Goal: Understand process/instructions: Learn how to perform a task or action

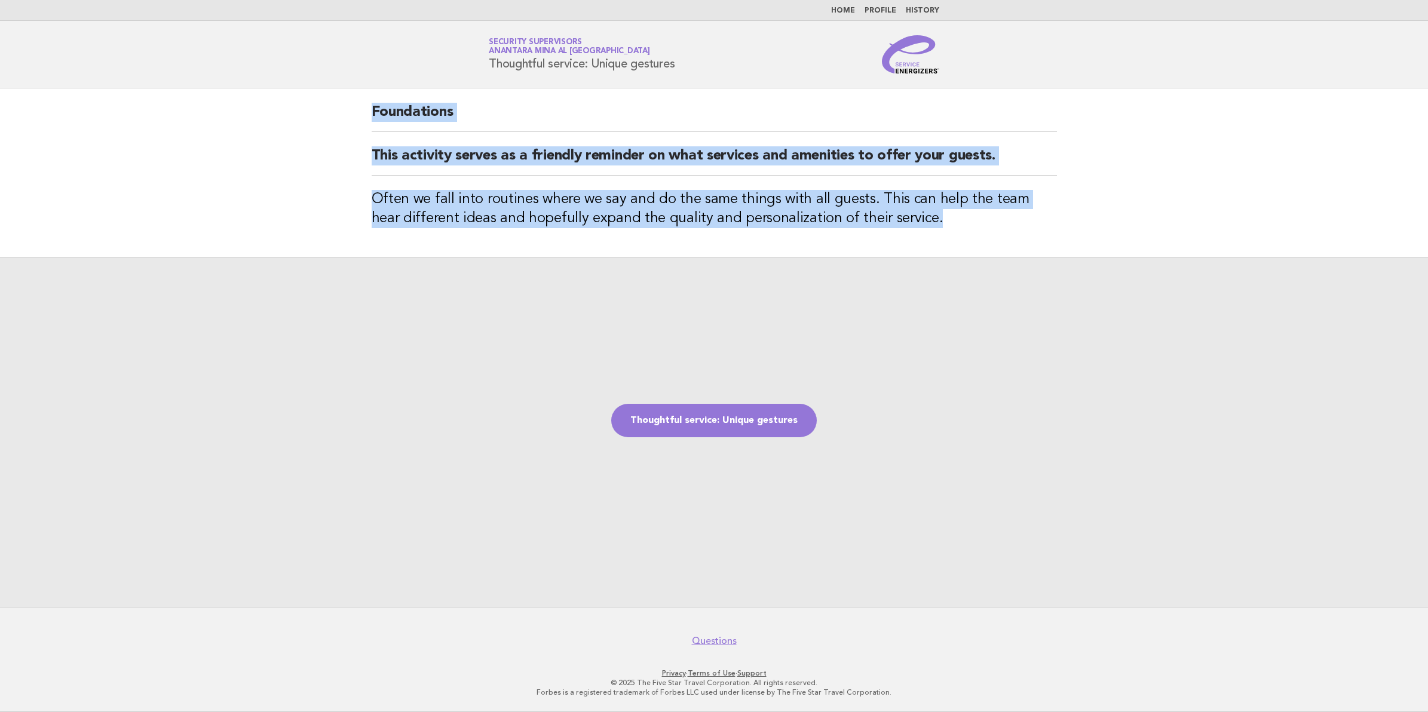
drag, startPoint x: 373, startPoint y: 111, endPoint x: 975, endPoint y: 234, distance: 613.5
click at [975, 234] on div "Foundations This activity serves as a friendly reminder on what services and am…" at bounding box center [714, 172] width 714 height 169
copy div "Foundations This activity serves as a friendly reminder on what services and am…"
click at [708, 415] on link "Thoughtful service: Unique gestures" at bounding box center [714, 420] width 206 height 33
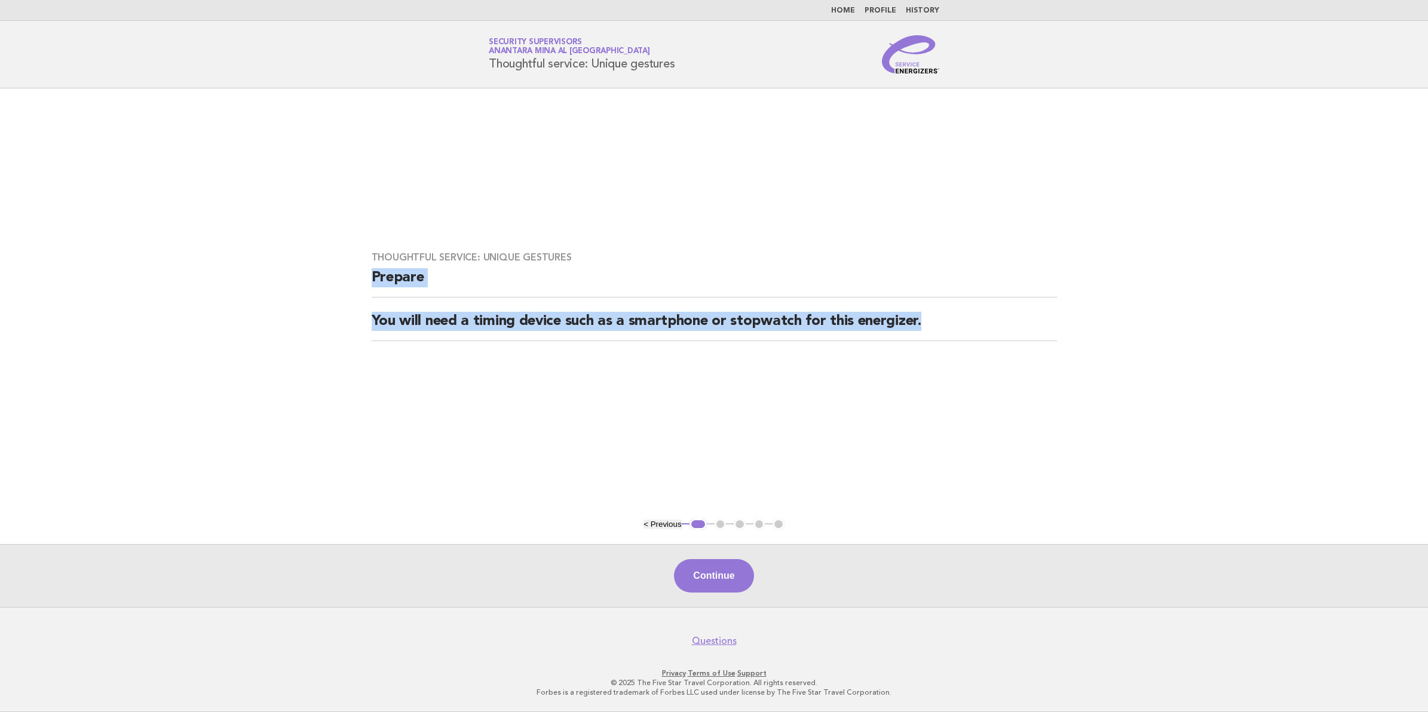
drag, startPoint x: 372, startPoint y: 276, endPoint x: 969, endPoint y: 336, distance: 600.0
click at [969, 336] on div "Thoughtful service: Unique gestures Prepare You will need a timing device such …" at bounding box center [714, 303] width 714 height 133
copy div "Prepare You will need a timing device such as a smartphone or stopwatch for thi…"
click at [725, 568] on button "Continue" at bounding box center [713, 575] width 79 height 33
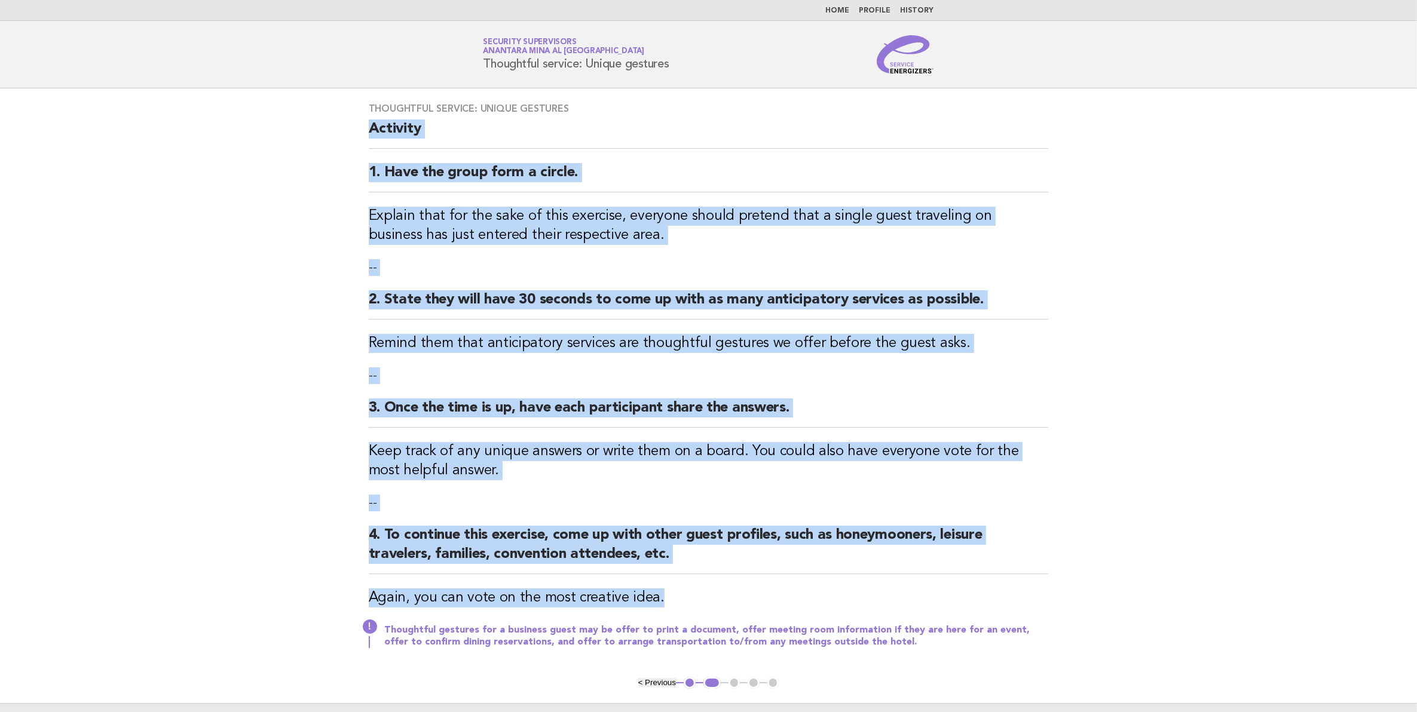
drag, startPoint x: 371, startPoint y: 131, endPoint x: 687, endPoint y: 599, distance: 565.0
click at [687, 599] on div "Thoughtful service: Unique gestures Activity 1. Have the group form a circle. E…" at bounding box center [708, 382] width 709 height 589
copy div "Activity 1. Have the group form a circle. Explain that for the sake of this exe…"
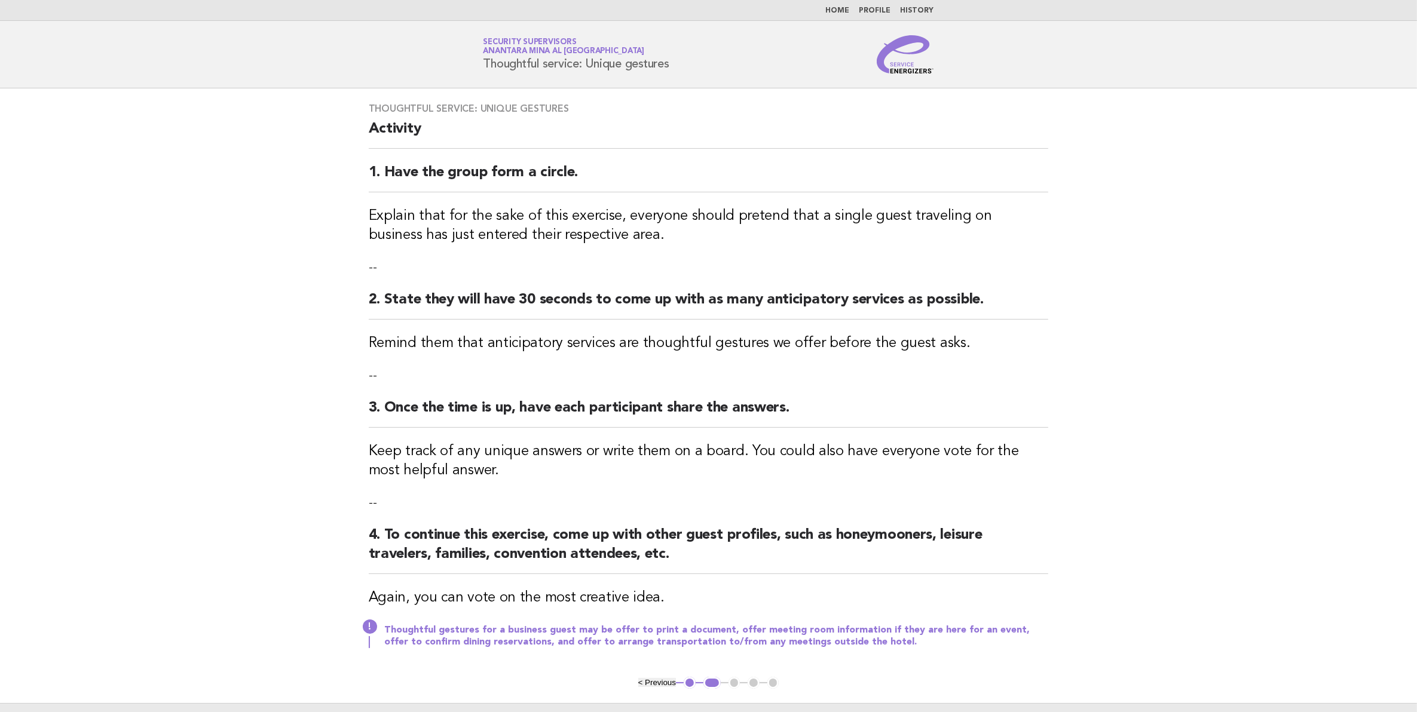
click at [864, 652] on div "Thoughtful service: Unique gestures Activity 1. Have the group form a circle. E…" at bounding box center [708, 382] width 709 height 589
drag, startPoint x: 868, startPoint y: 642, endPoint x: 856, endPoint y: 642, distance: 12.0
click at [867, 642] on p "Thoughtful gestures for a business guest may be offer to print a document, offe…" at bounding box center [716, 636] width 665 height 24
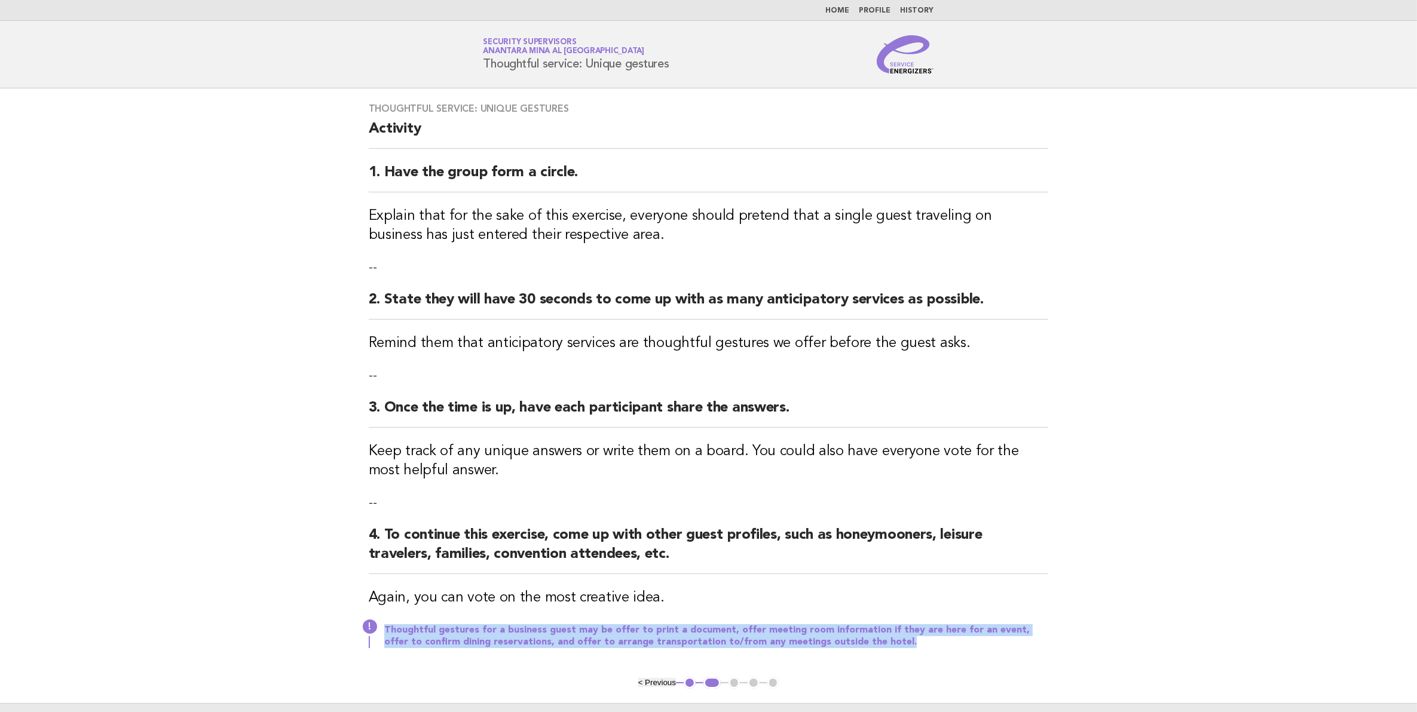
drag, startPoint x: 853, startPoint y: 646, endPoint x: 379, endPoint y: 629, distance: 473.6
click at [379, 629] on div "Thoughtful gestures for a business guest may be offer to print a document, offe…" at bounding box center [709, 635] width 680 height 26
copy p "Thoughtful gestures for a business guest may be offer to print a document, offe…"
click at [826, 678] on main "Thoughtful service: Unique gestures Activity 1. Have the group form a circle. E…" at bounding box center [708, 427] width 1417 height 678
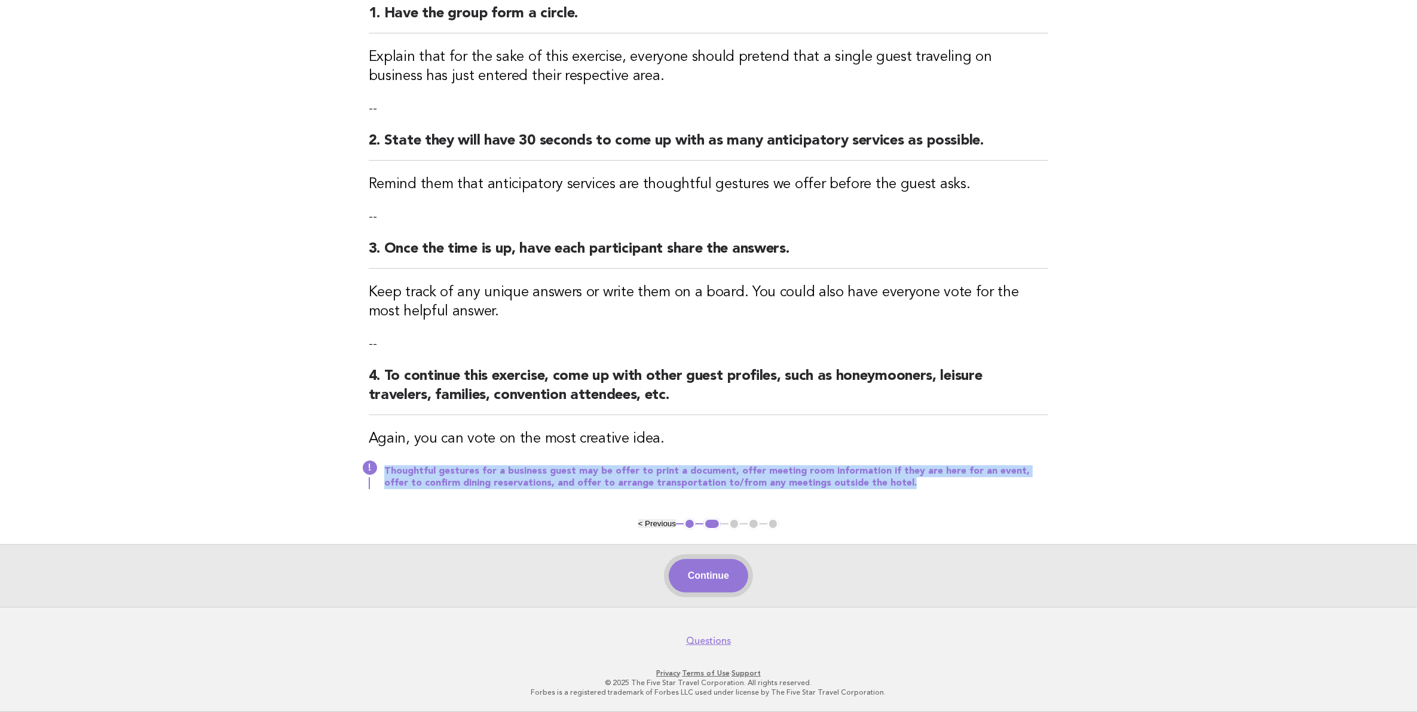
click at [719, 583] on button "Continue" at bounding box center [708, 575] width 79 height 33
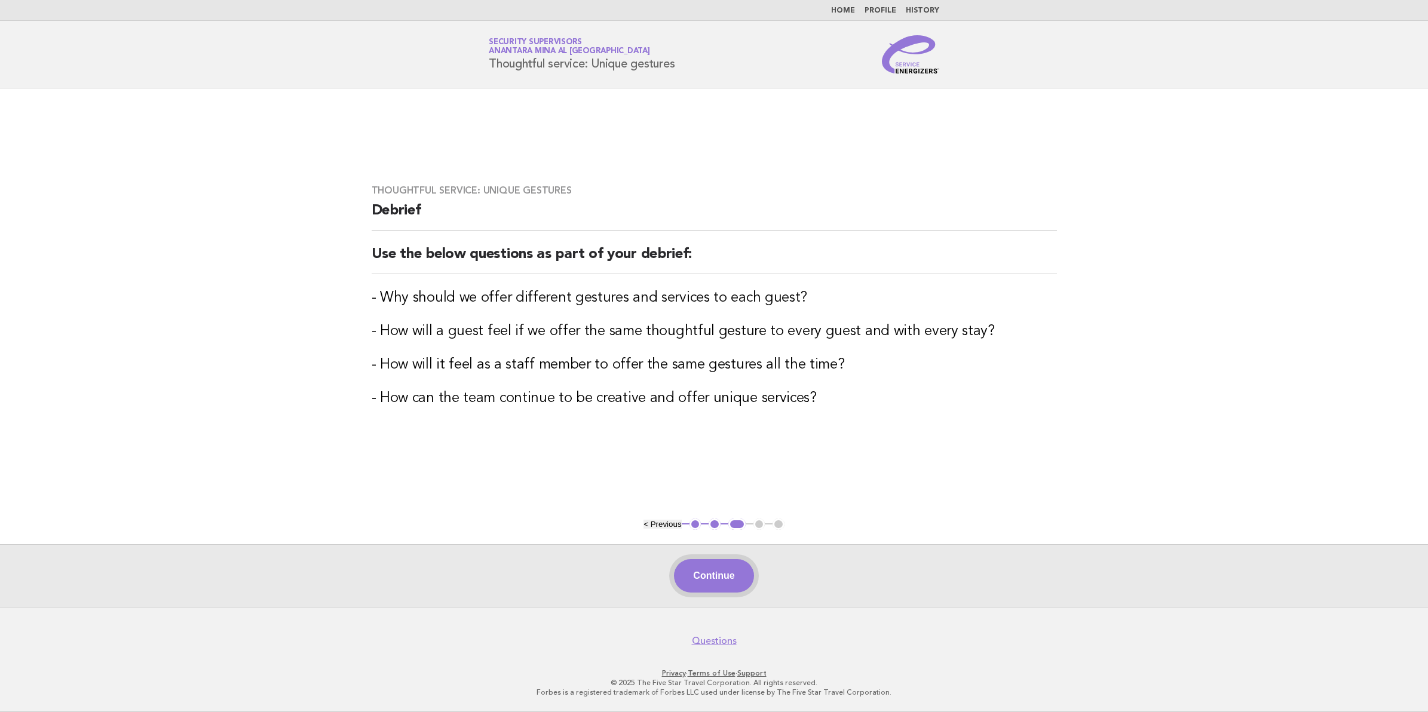
click at [718, 570] on button "Continue" at bounding box center [713, 575] width 79 height 33
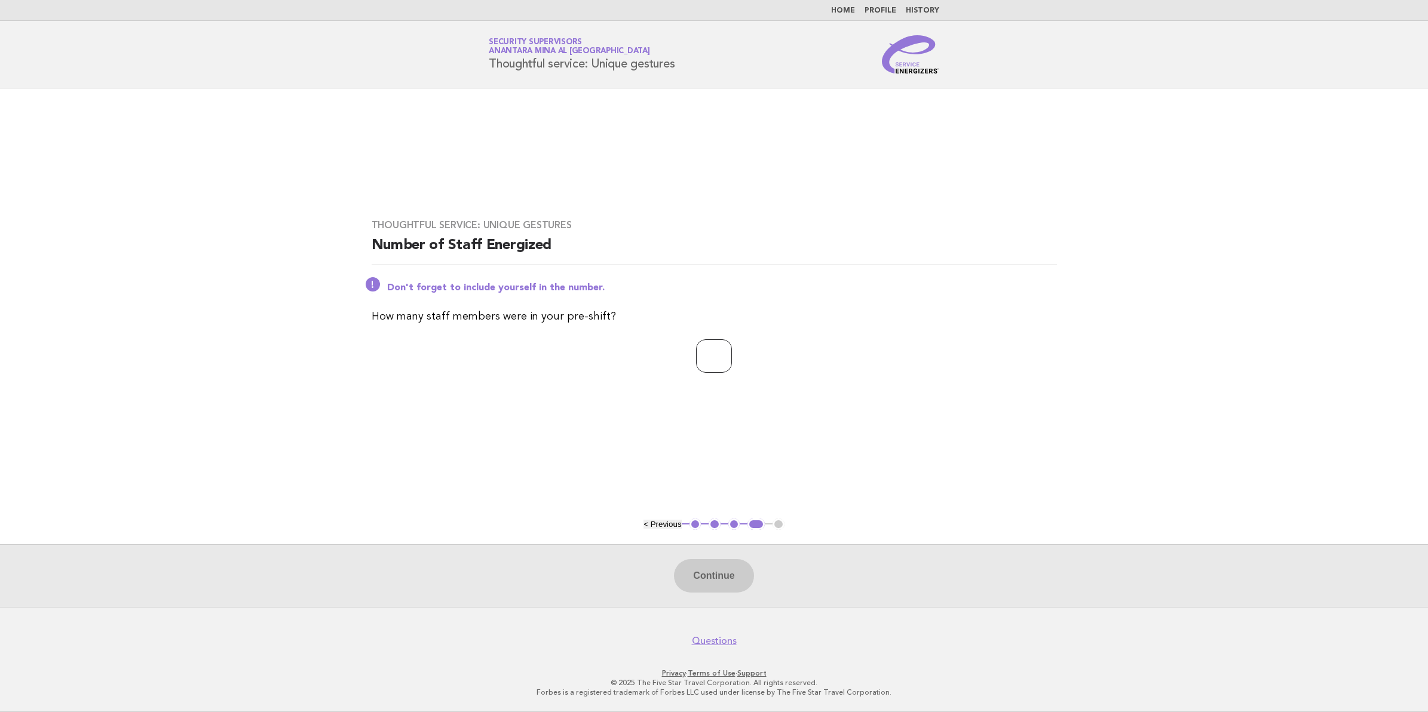
click at [709, 362] on input "number" at bounding box center [714, 355] width 36 height 33
type input "**"
click at [716, 574] on button "Continue" at bounding box center [713, 575] width 79 height 33
